Goal: Find specific page/section: Find specific page/section

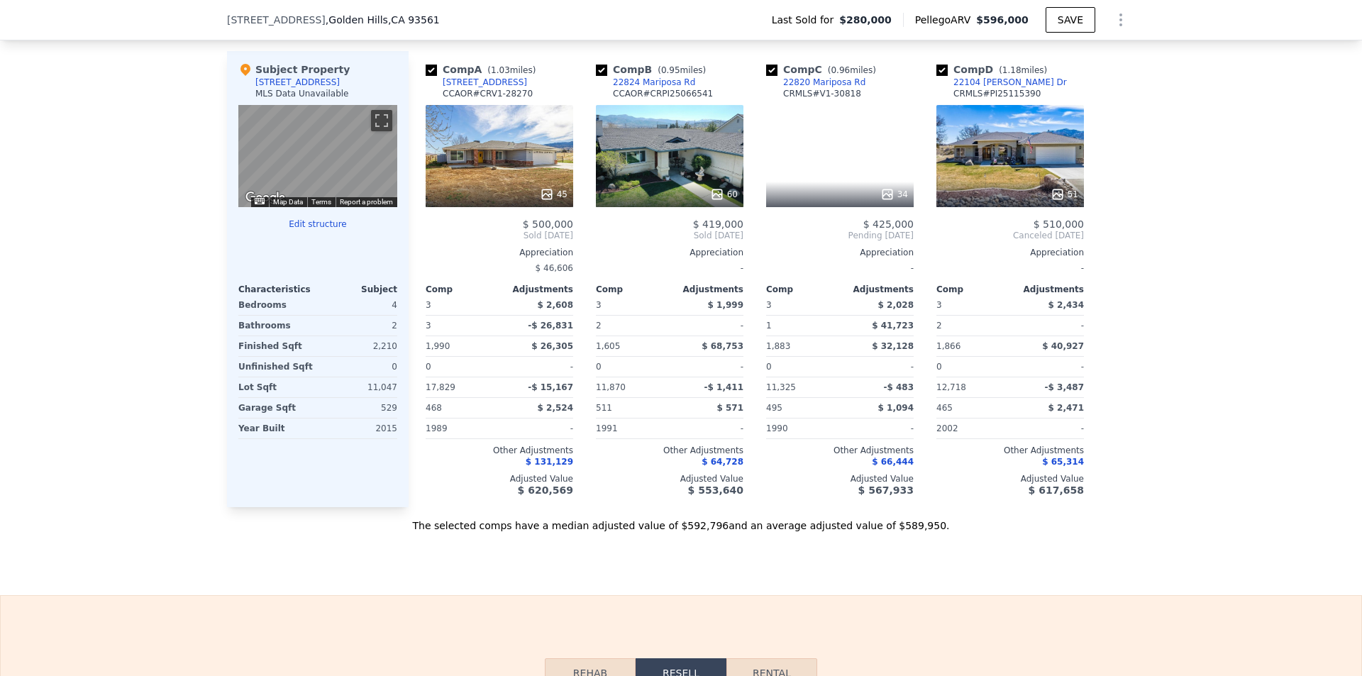
scroll to position [1414, 0]
click at [426, 75] on input "checkbox" at bounding box center [431, 69] width 11 height 11
checkbox input "false"
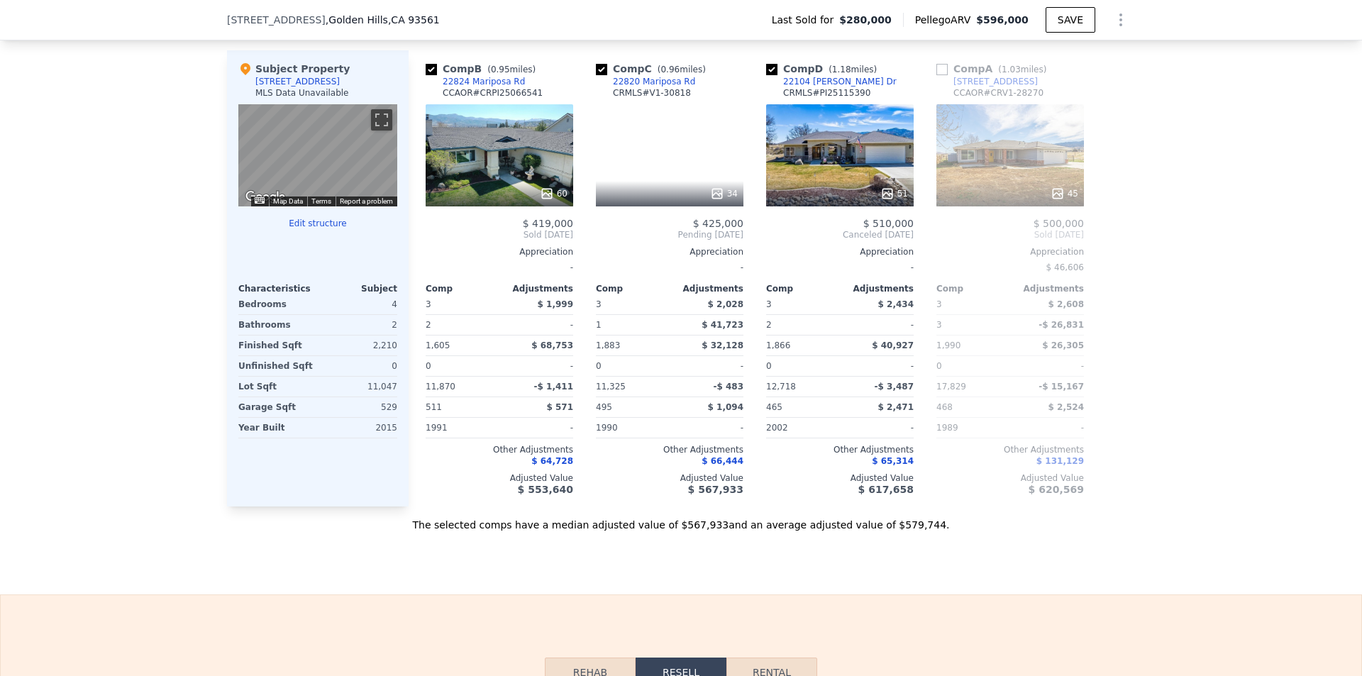
click at [426, 75] on input "checkbox" at bounding box center [431, 69] width 11 height 11
checkbox input "false"
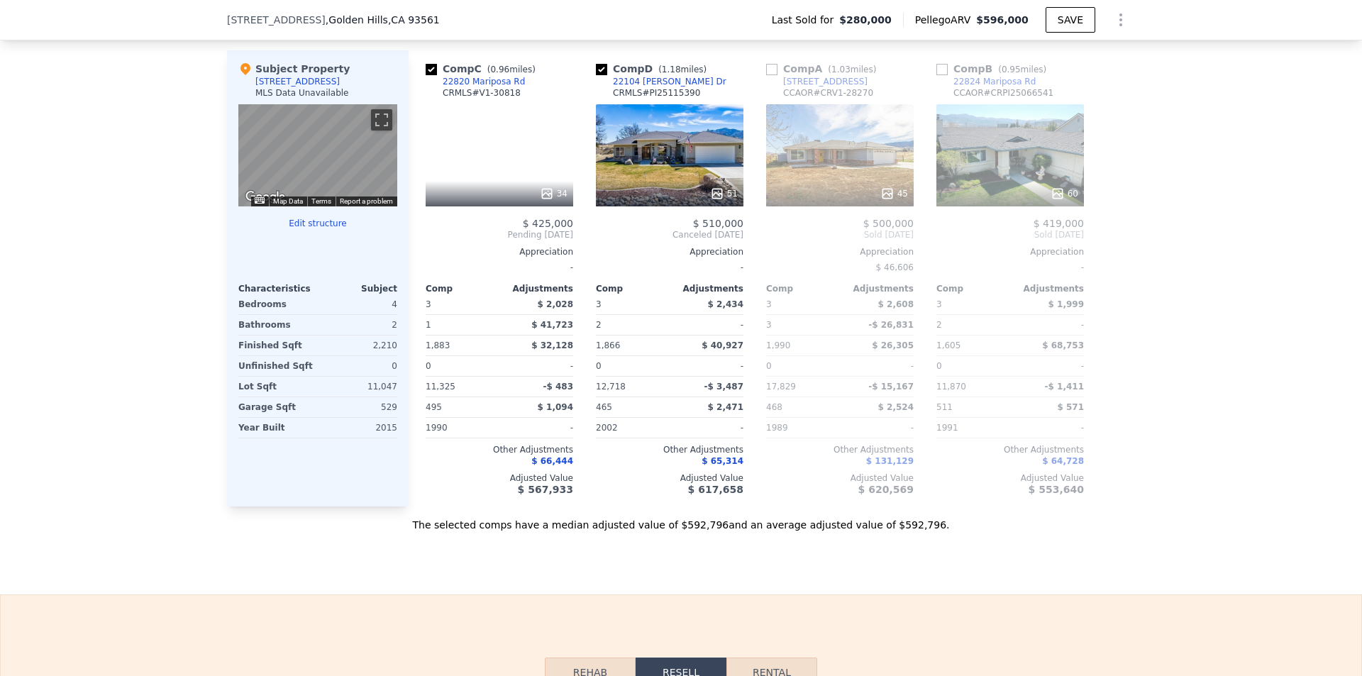
click at [426, 75] on input "checkbox" at bounding box center [431, 69] width 11 height 11
checkbox input "false"
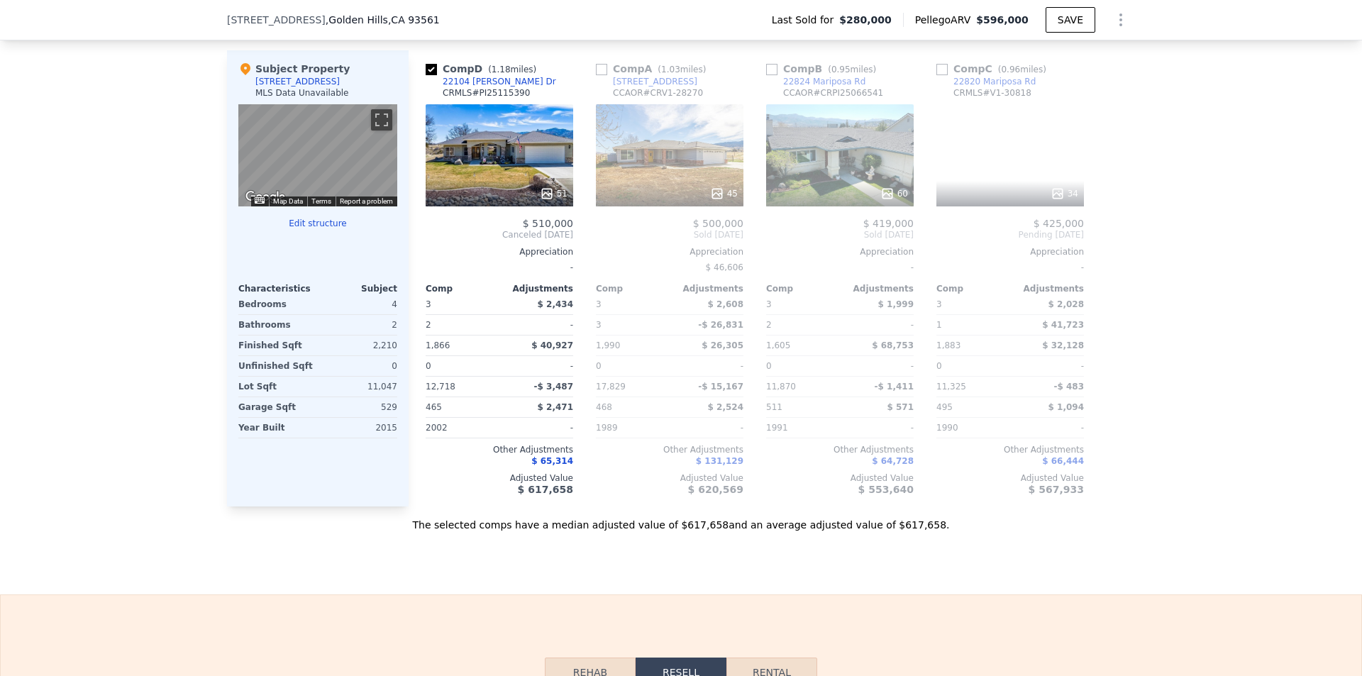
click at [426, 75] on input "checkbox" at bounding box center [431, 69] width 11 height 11
checkbox input "true"
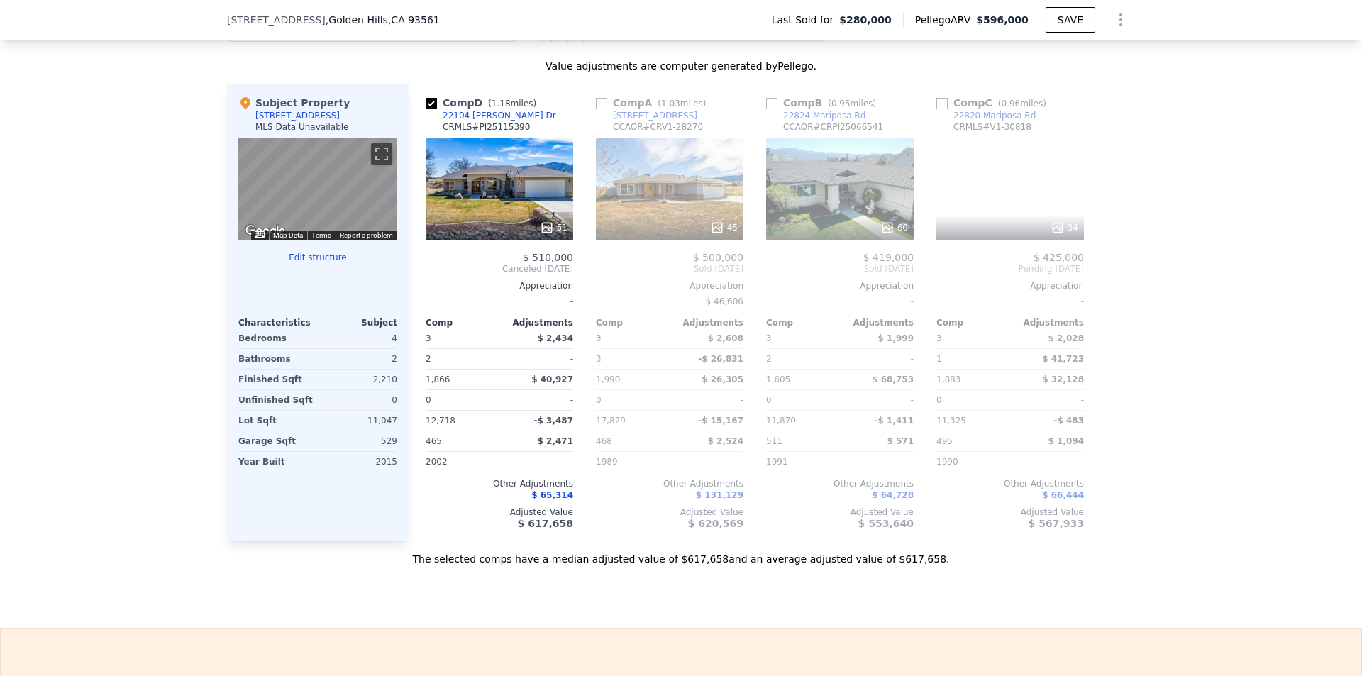
scroll to position [1201, 0]
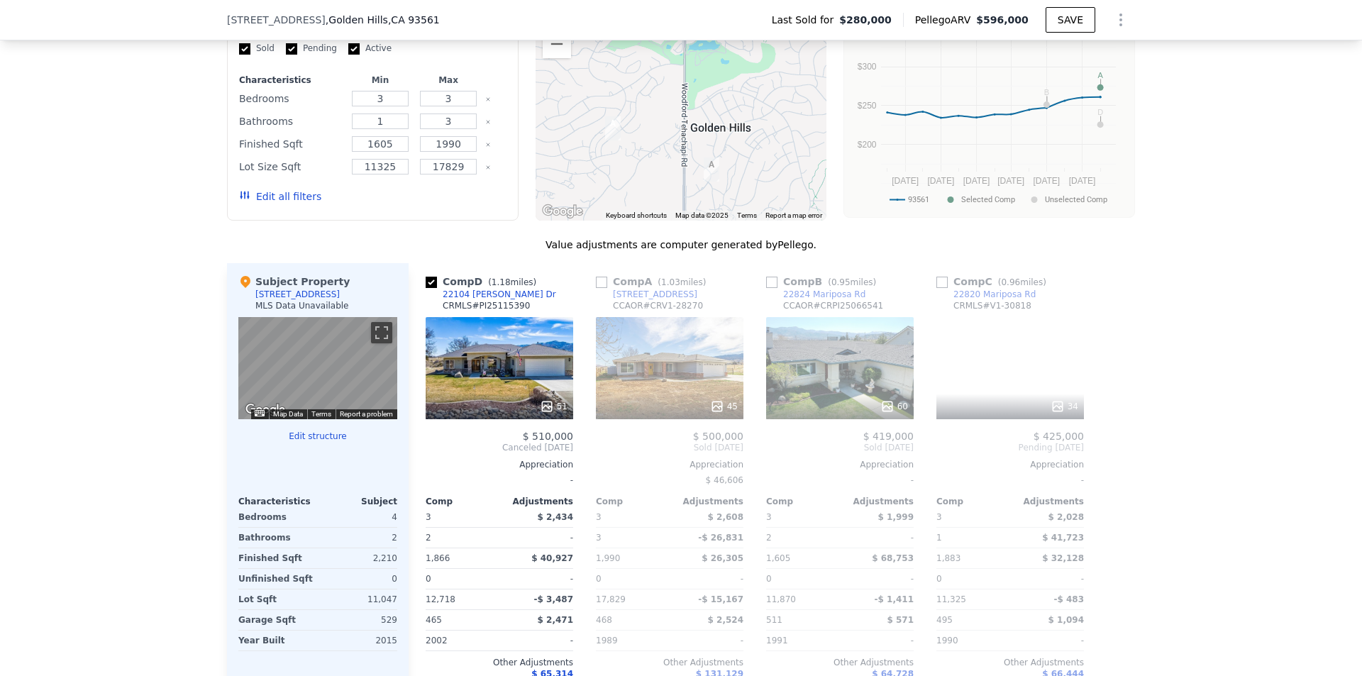
click at [601, 288] on input "checkbox" at bounding box center [601, 282] width 11 height 11
checkbox input "true"
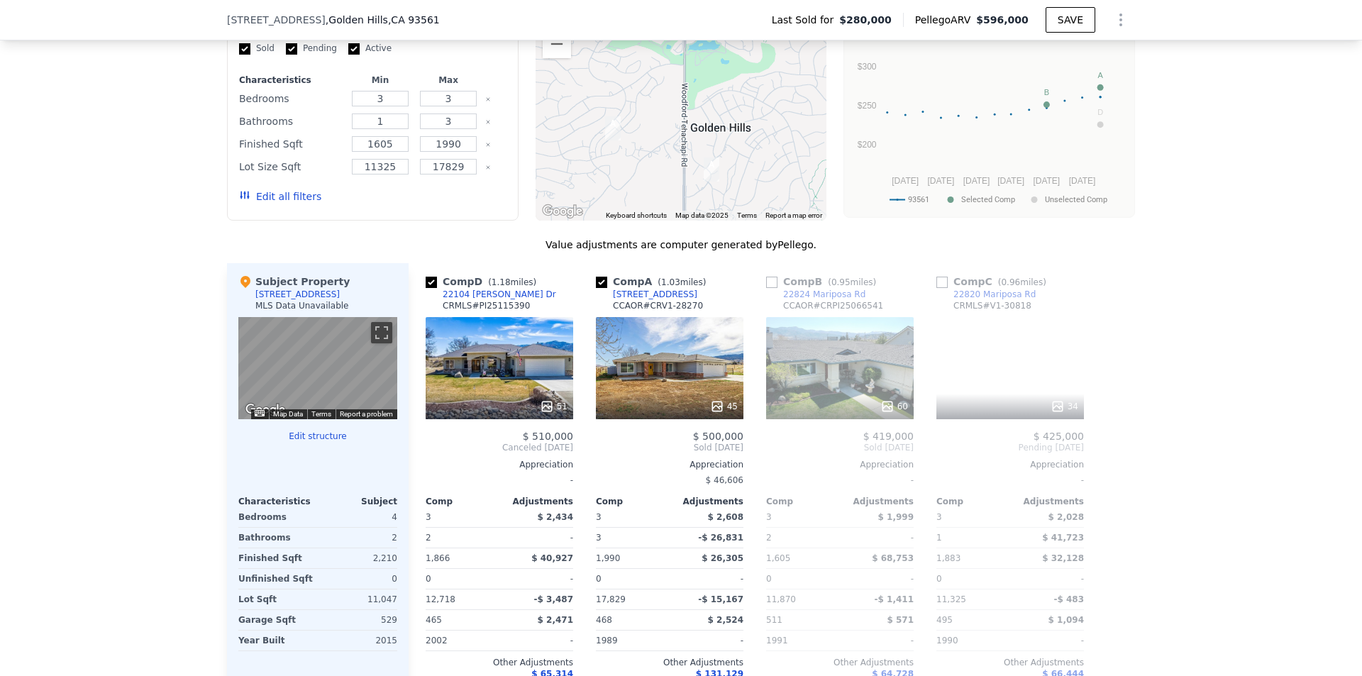
click at [426, 288] on input "checkbox" at bounding box center [431, 282] width 11 height 11
checkbox input "false"
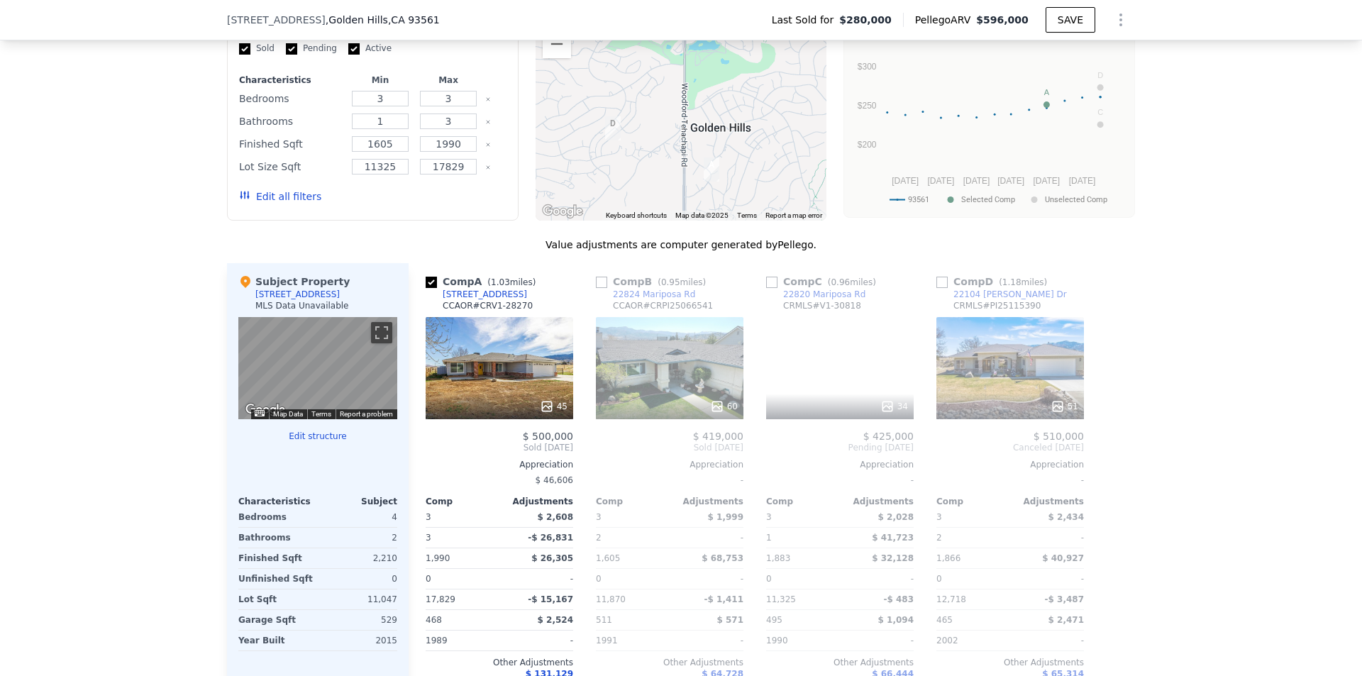
click at [432, 289] on div "Comp A ( 1.03 miles)" at bounding box center [484, 282] width 116 height 14
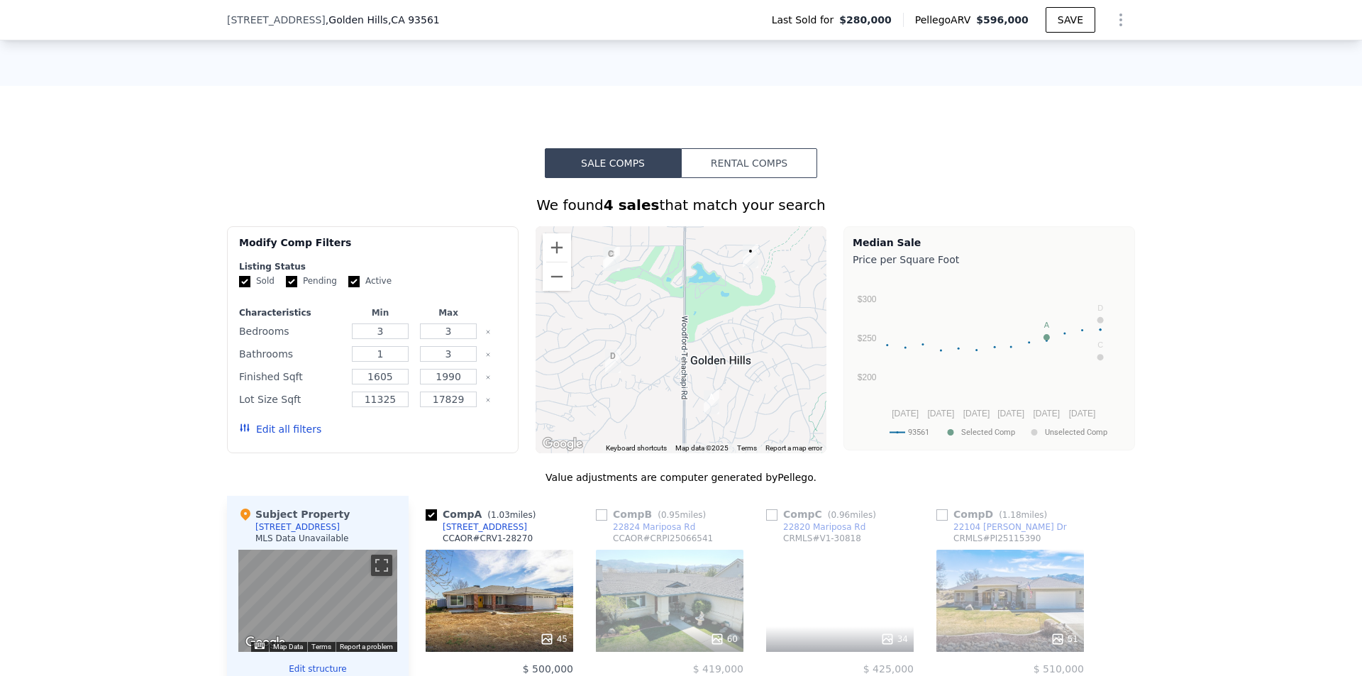
scroll to position [917, 0]
